Goal: Information Seeking & Learning: Learn about a topic

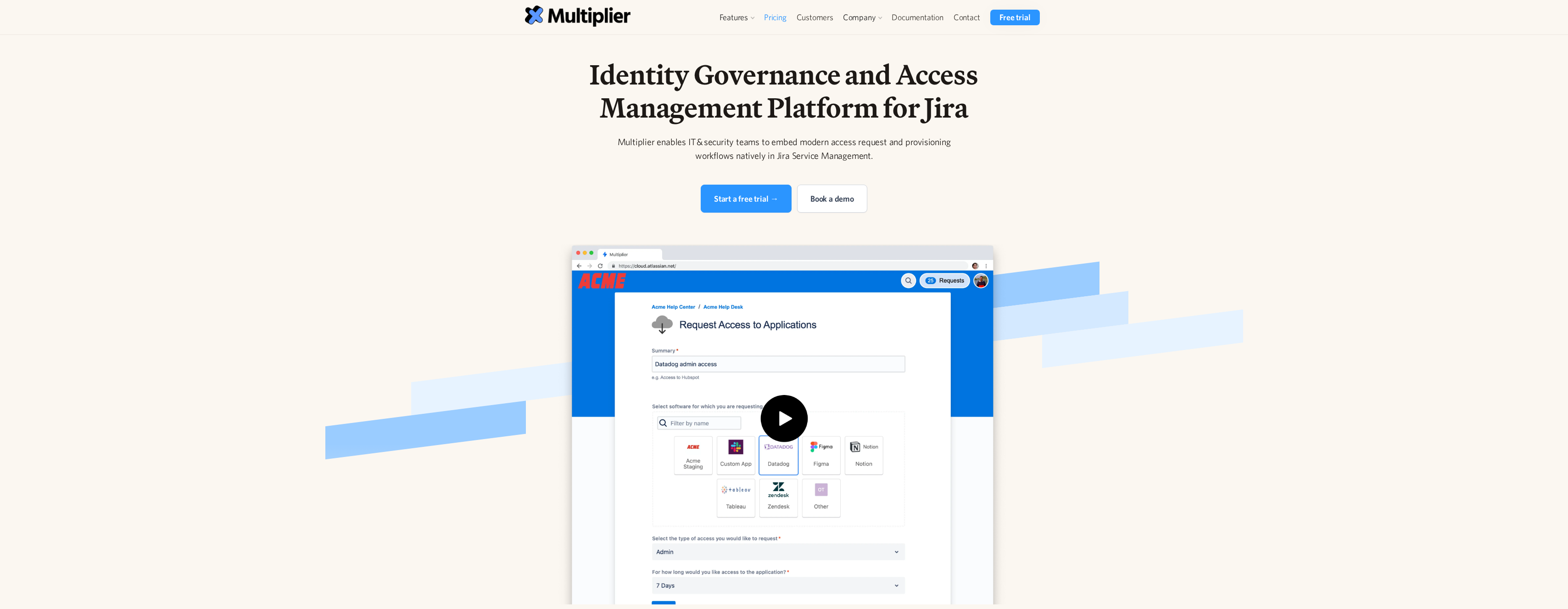
click at [785, 19] on link "Pricing" at bounding box center [775, 18] width 33 height 16
click at [743, 37] on link "Access Requests" at bounding box center [755, 38] width 70 height 16
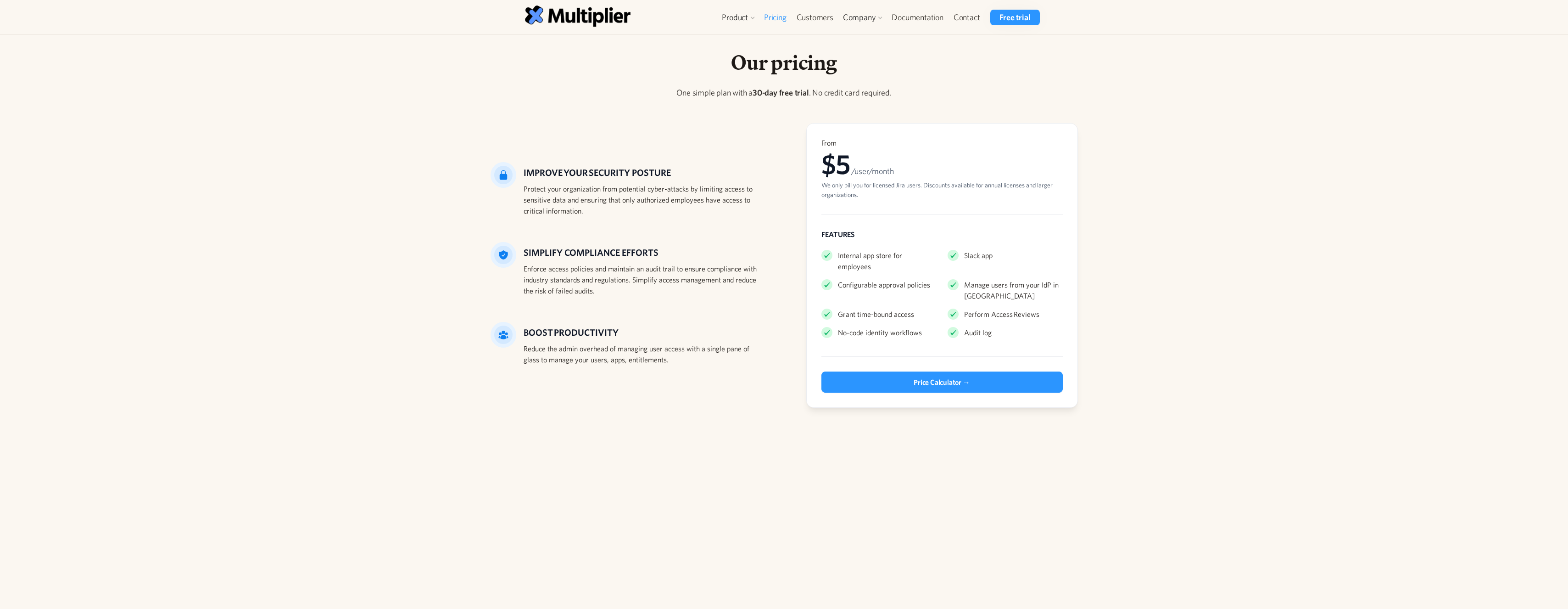
click at [460, 300] on div "Our pricing One simple plan with a 30-day free trial . No credit card required.…" at bounding box center [784, 239] width 1568 height 409
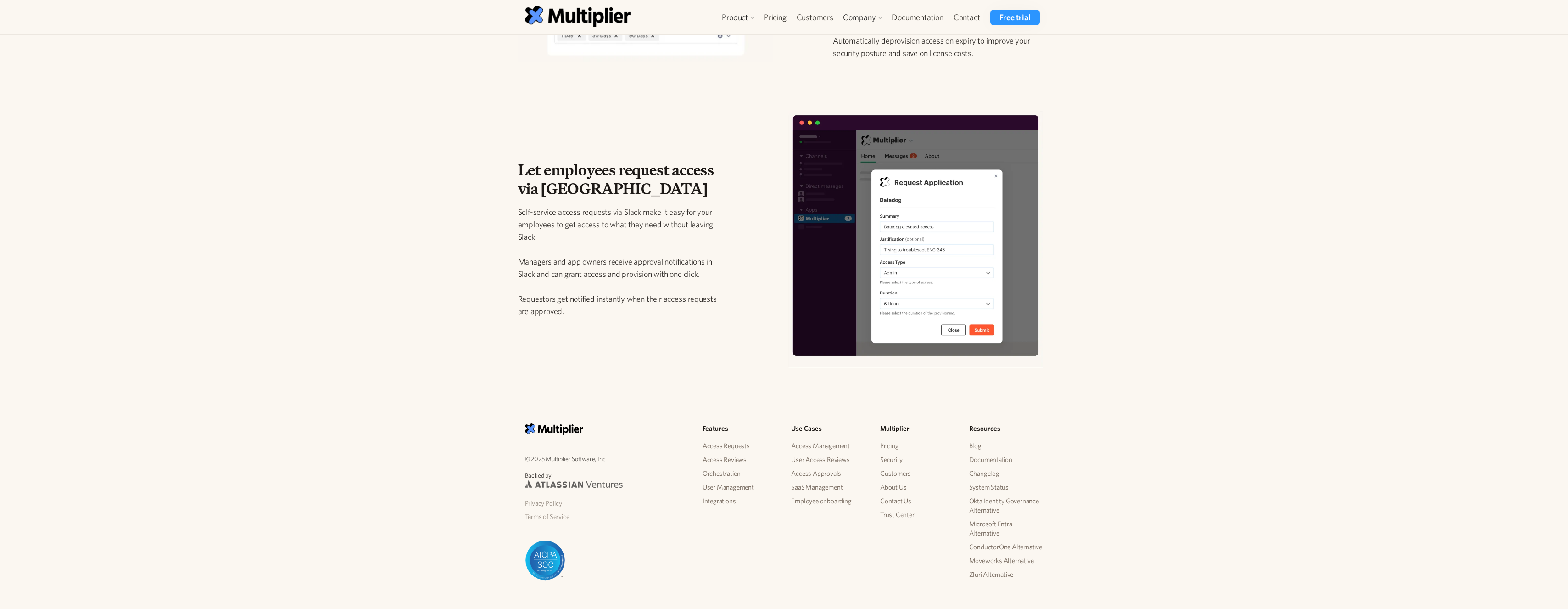
scroll to position [1137, 0]
click at [745, 57] on link "Access Reviews" at bounding box center [758, 55] width 70 height 16
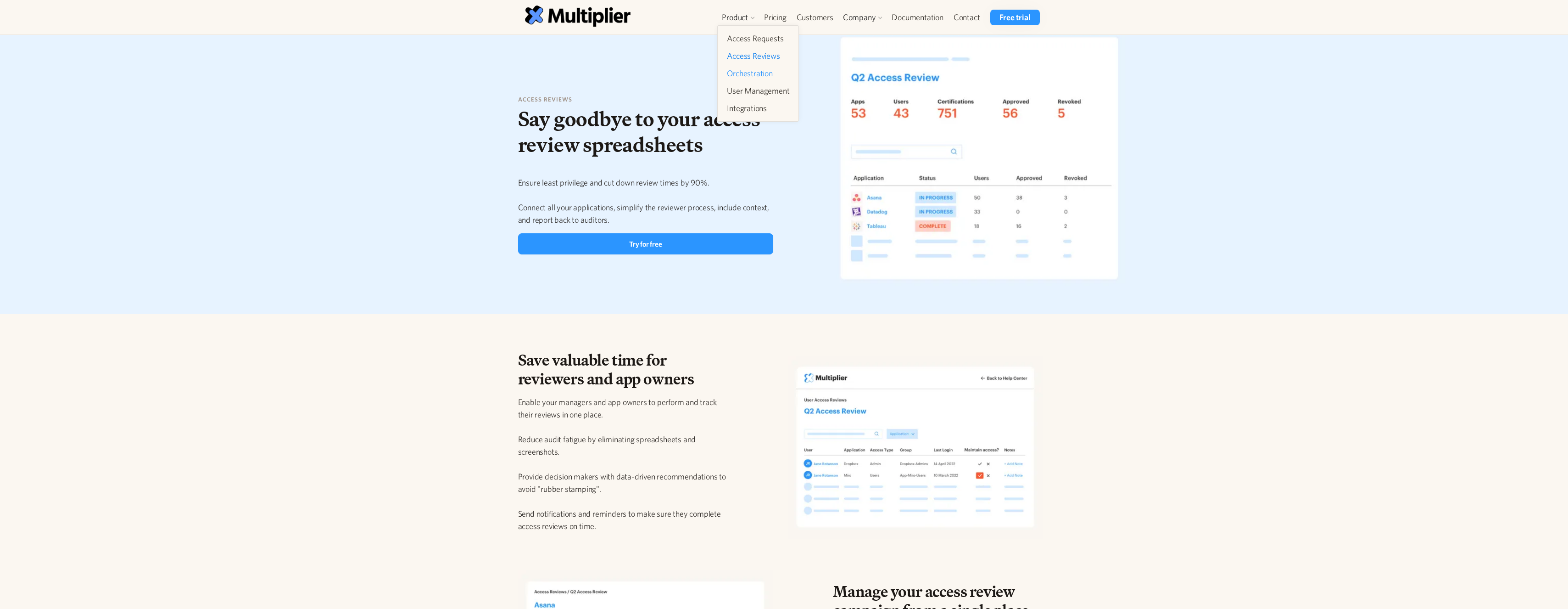
click at [747, 69] on link "Orchestration" at bounding box center [758, 73] width 70 height 16
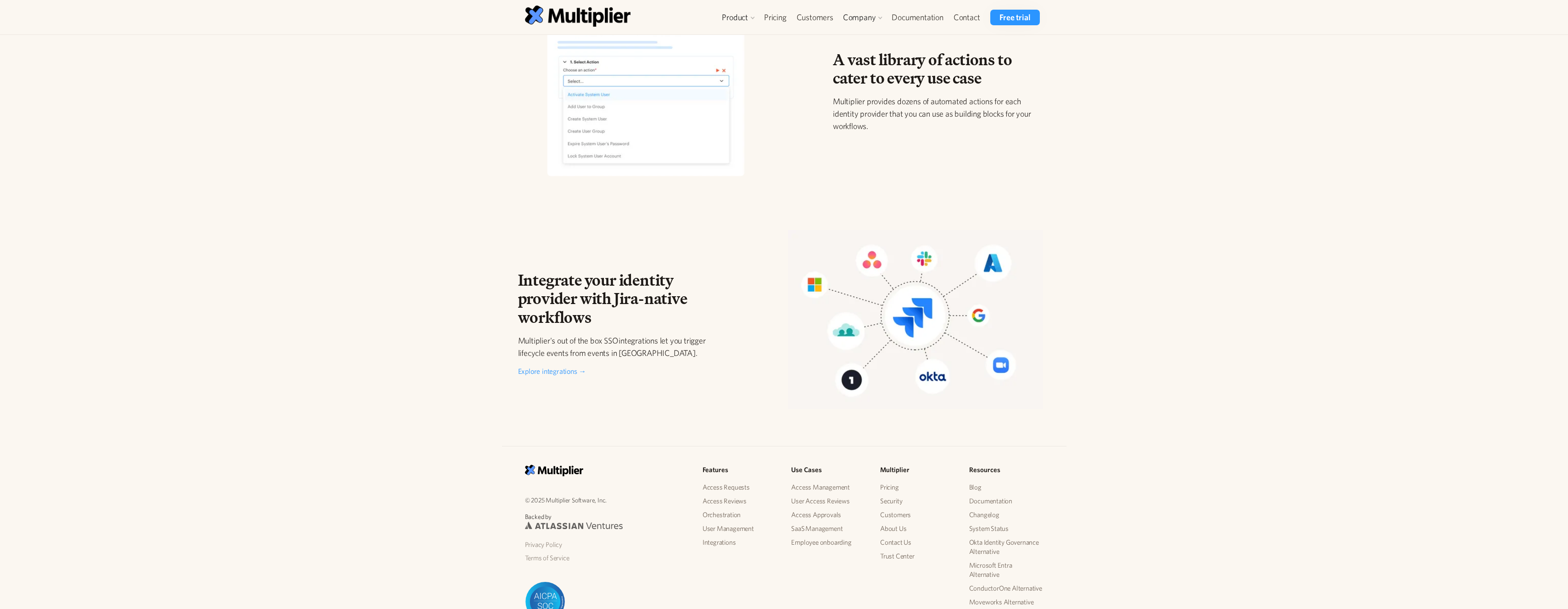
scroll to position [1312, 0]
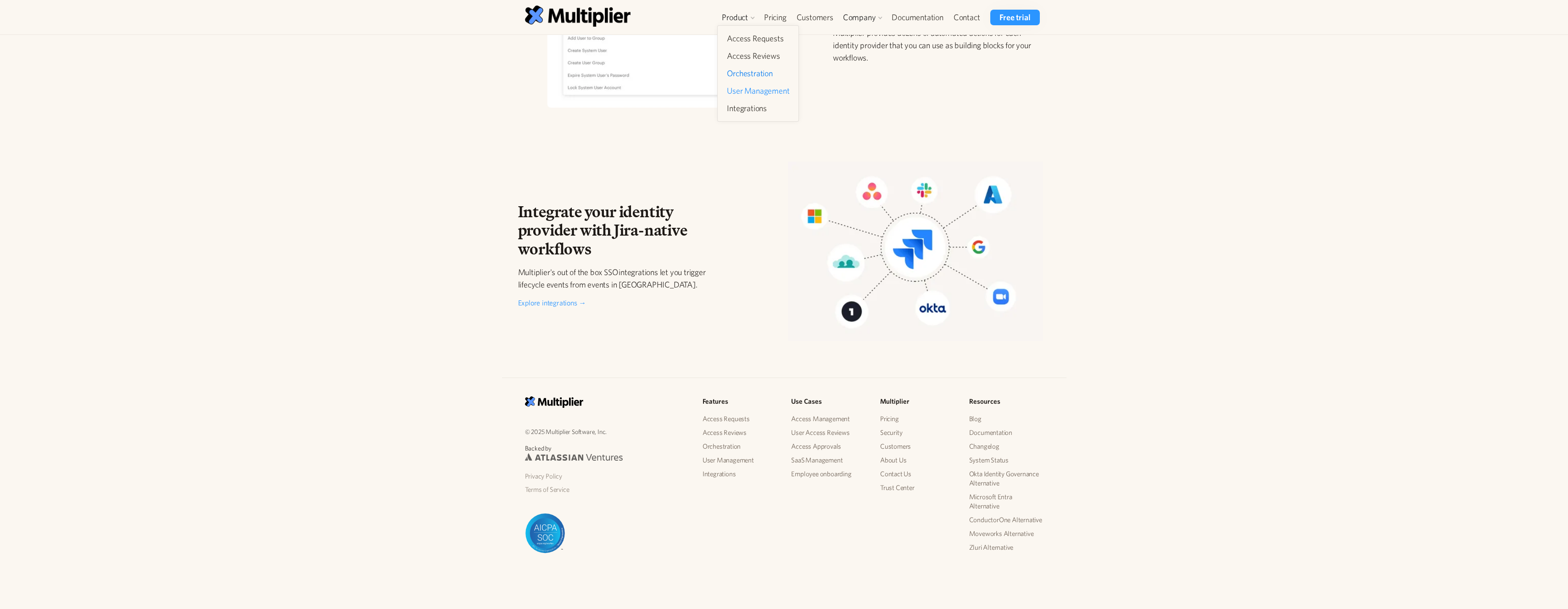
click at [744, 91] on link "User Management" at bounding box center [758, 91] width 70 height 16
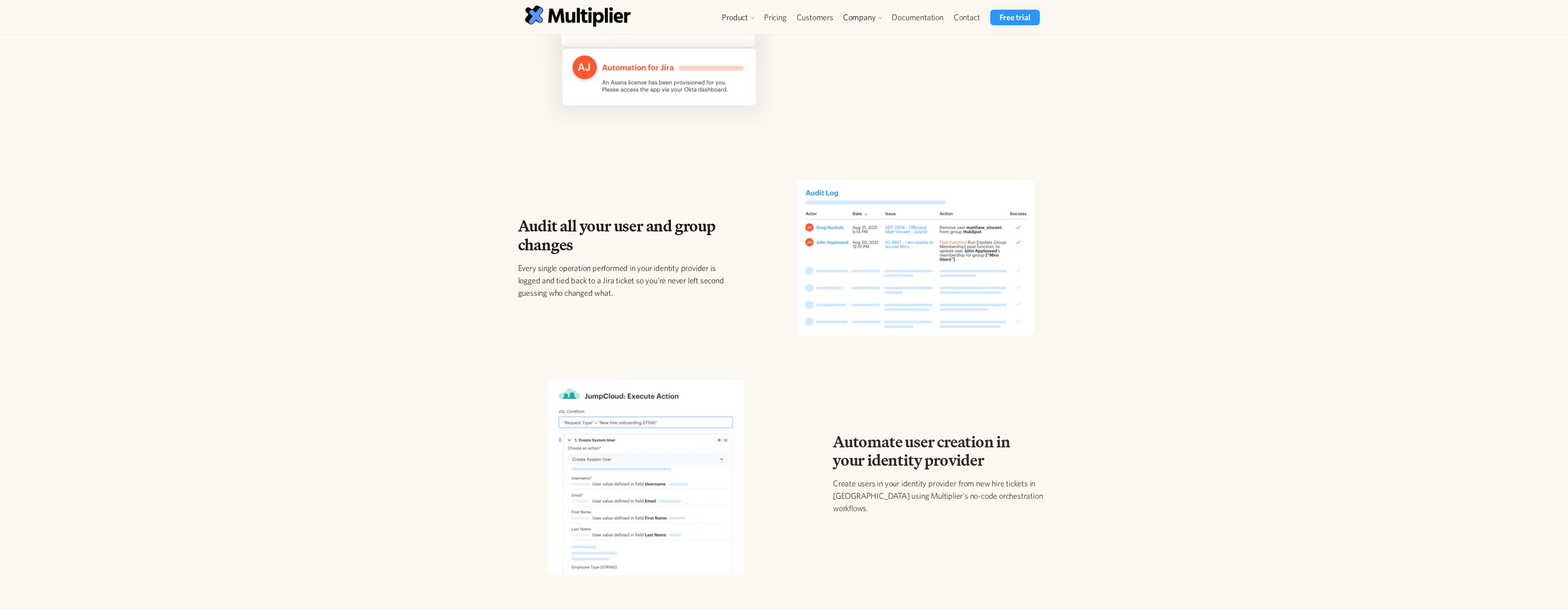
scroll to position [653, 0]
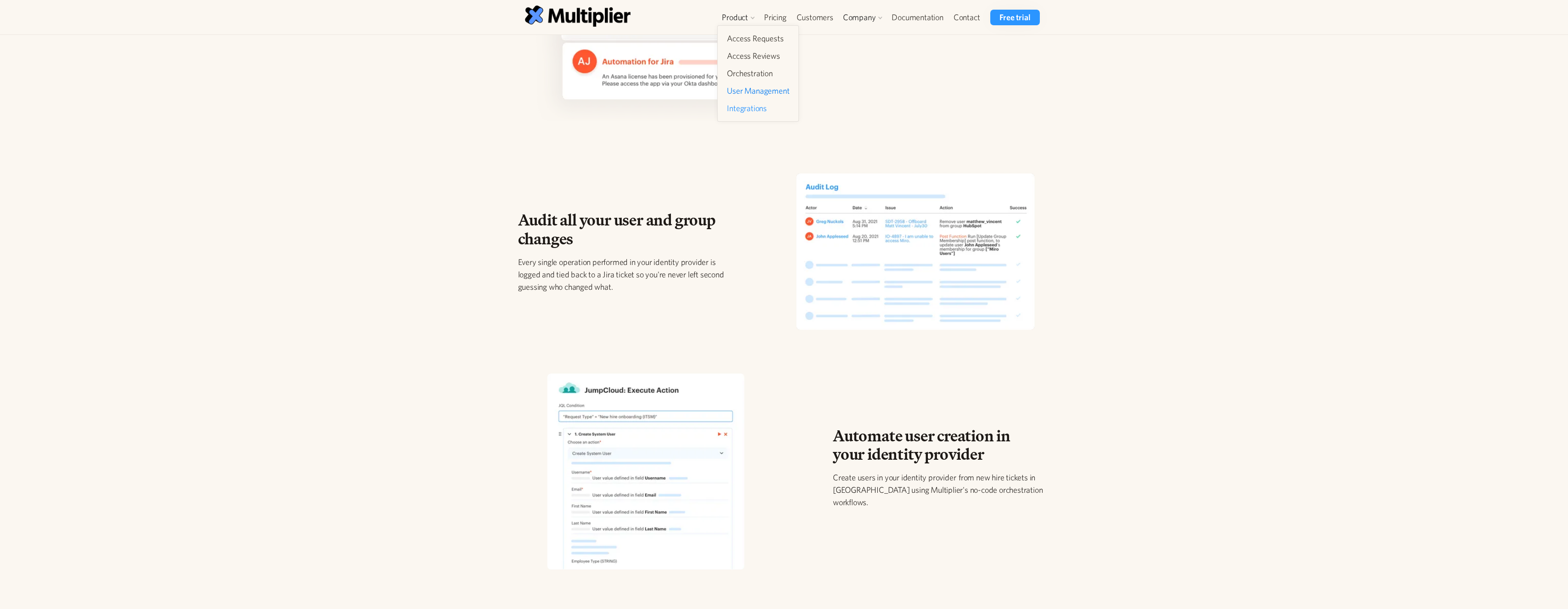
click at [742, 104] on link "Integrations" at bounding box center [758, 108] width 70 height 16
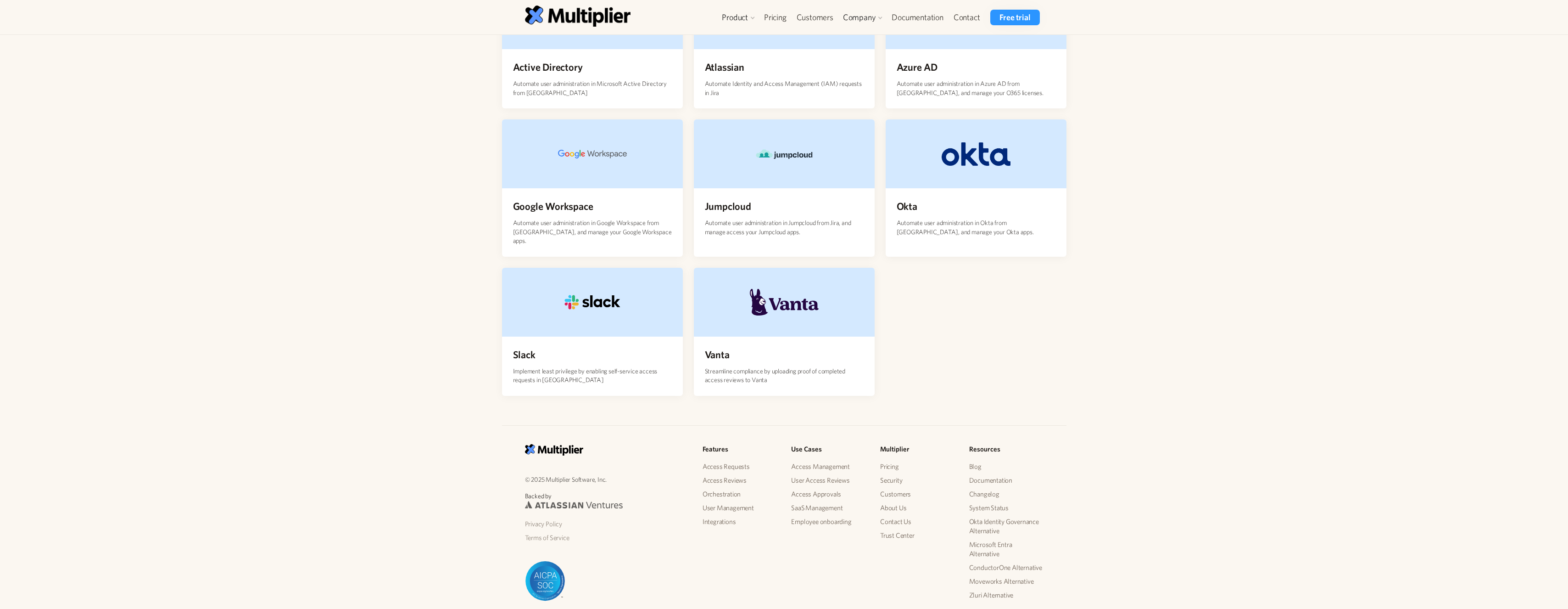
scroll to position [206, 0]
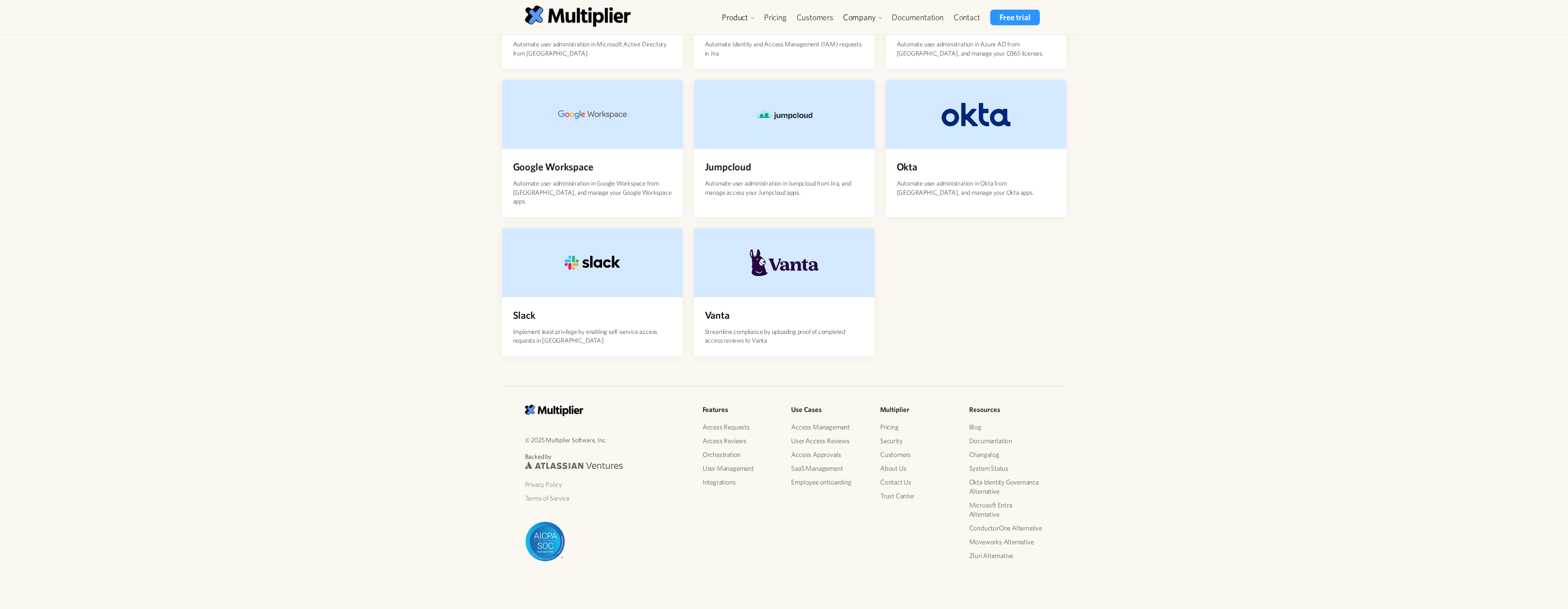
click at [447, 377] on div "© 2025 Multiplier Software, Inc. Backed by Privacy Policy Terms of Service Feat…" at bounding box center [784, 487] width 1568 height 262
